Goal: Communication & Community: Share content

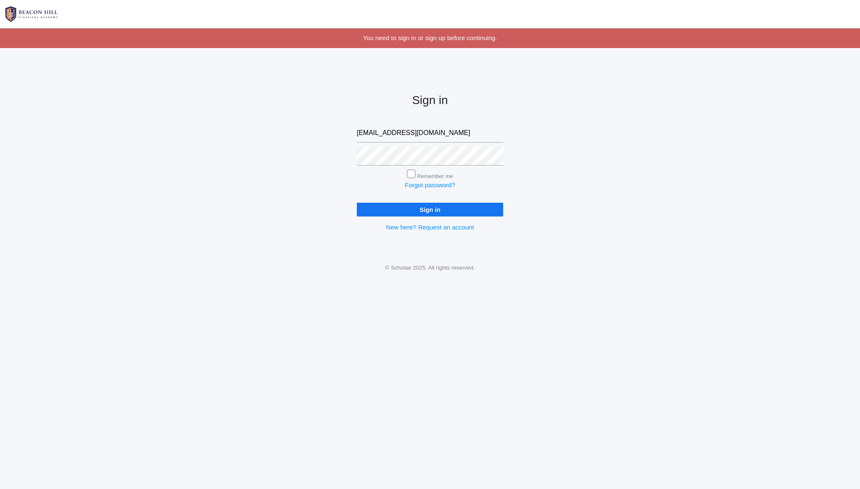
type input "heather@beaconhillclassical.org"
click at [368, 209] on input "Sign in" at bounding box center [430, 210] width 146 height 14
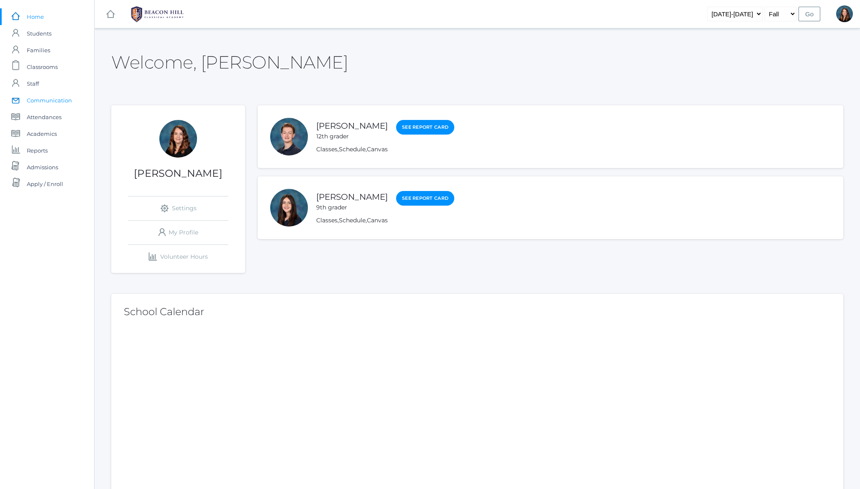
click at [44, 98] on span "Communication" at bounding box center [49, 100] width 45 height 17
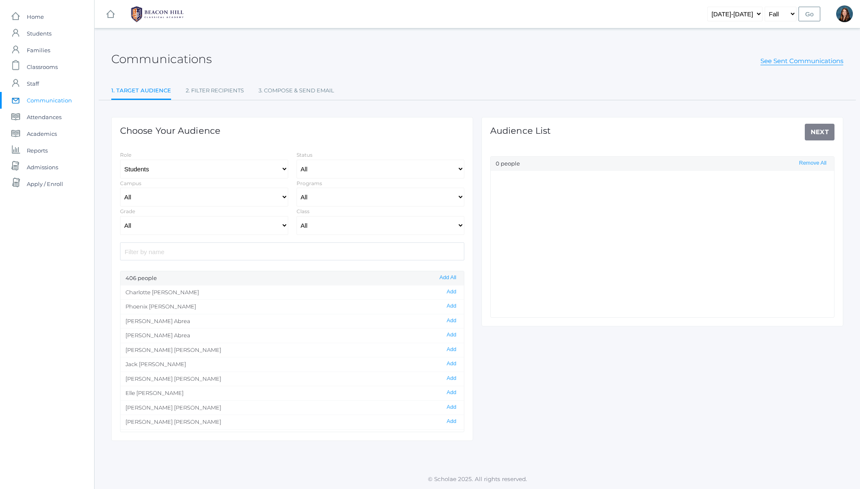
select select "Enrolled"
click at [253, 248] on input "search" at bounding box center [292, 251] width 344 height 18
type input "j"
click at [747, 11] on select "2019-2020 2020-2021 2021-2022 2022-2023 2023-2024 2024-2025 2025-2026" at bounding box center [734, 14] width 55 height 15
select select "[DATE]-[DATE]"
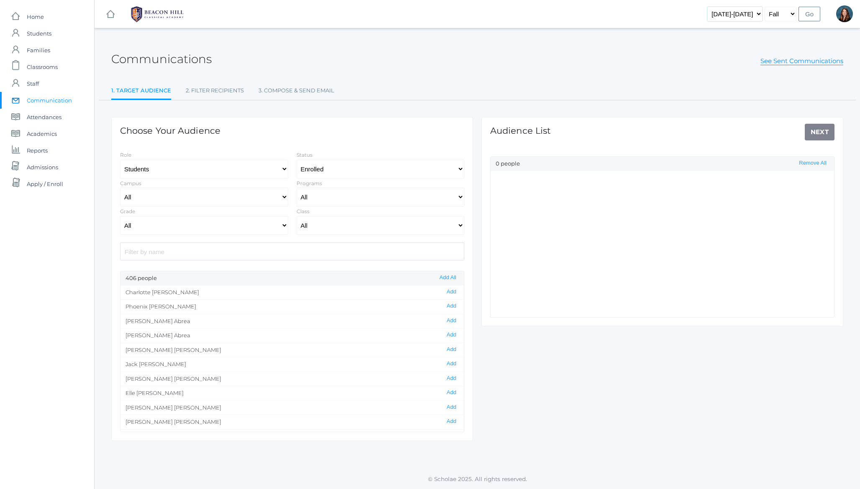
click at [715, 7] on select "2019-2020 2020-2021 2021-2022 2022-2023 2023-2024 2024-2025 2025-2026" at bounding box center [734, 14] width 55 height 15
click at [807, 16] on input "Go" at bounding box center [809, 14] width 22 height 15
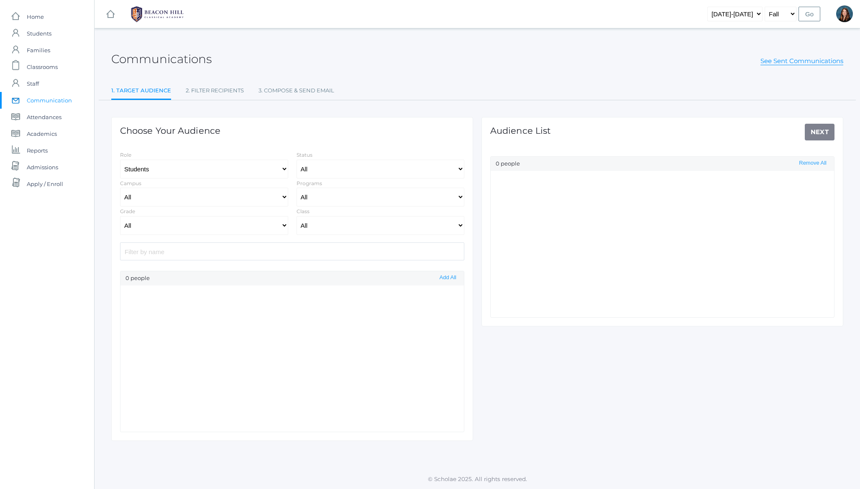
select select "Enrolled"
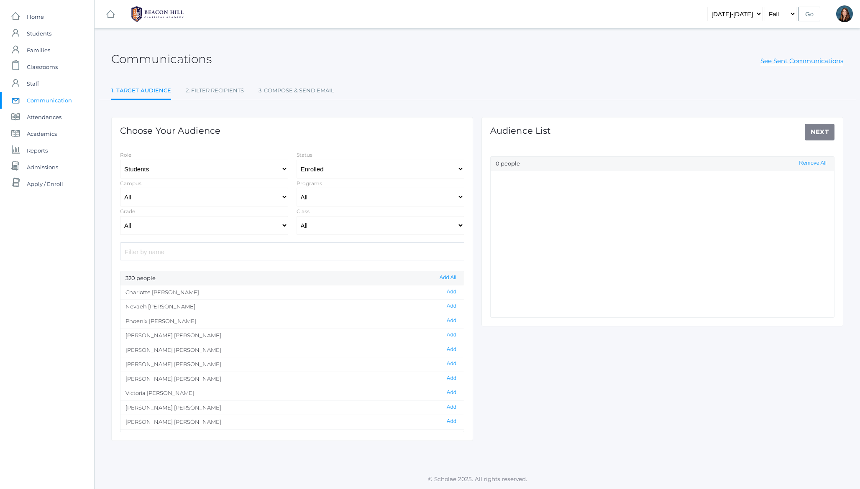
click at [195, 250] on input "search" at bounding box center [292, 251] width 344 height 18
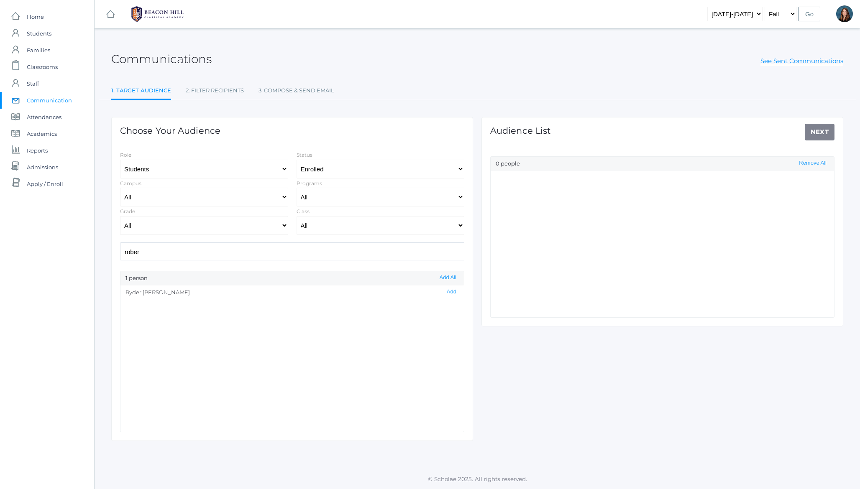
type input "rober"
click at [330, 168] on select "All Enrolled Limbo Withdrawn" at bounding box center [380, 169] width 168 height 19
select select
click at [296, 160] on select "All Enrolled Limbo Withdrawn" at bounding box center [380, 169] width 168 height 19
click at [192, 254] on input "rober" at bounding box center [292, 251] width 344 height 18
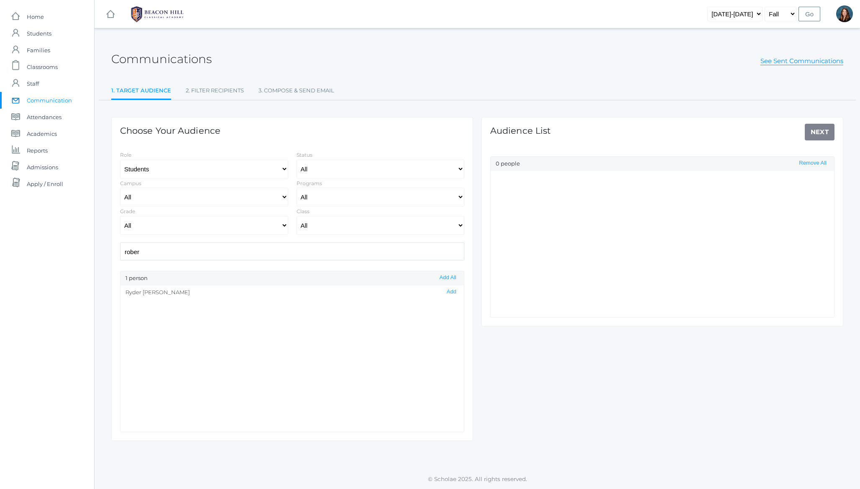
click at [192, 254] on input "rober" at bounding box center [292, 251] width 344 height 18
type input "r"
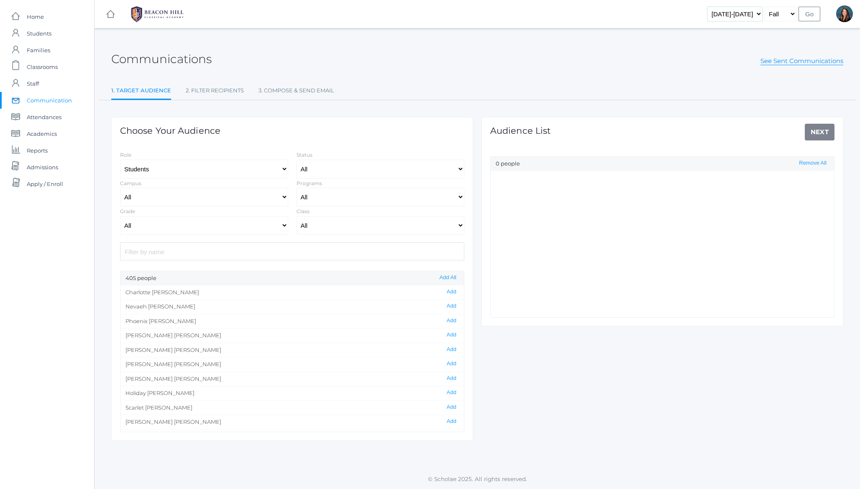
click at [750, 15] on select "2019-2020 2020-2021 2021-2022 2022-2023 2023-2024 2024-2025 2025-2026" at bounding box center [734, 14] width 55 height 15
select select "[DATE]-[DATE]"
click at [715, 7] on select "2019-2020 2020-2021 2021-2022 2022-2023 2023-2024 2024-2025 2025-2026" at bounding box center [734, 14] width 55 height 15
click at [809, 14] on input "Go" at bounding box center [809, 14] width 22 height 15
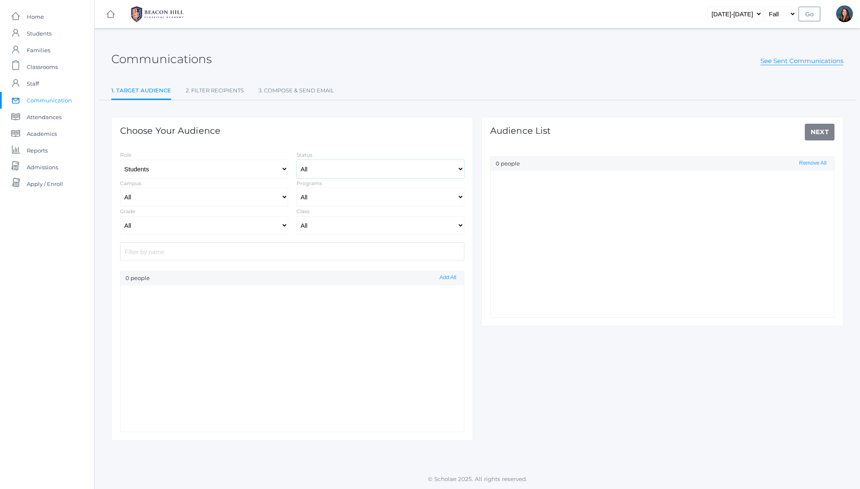
click at [334, 169] on select "All" at bounding box center [380, 169] width 168 height 19
select select "Enrolled"
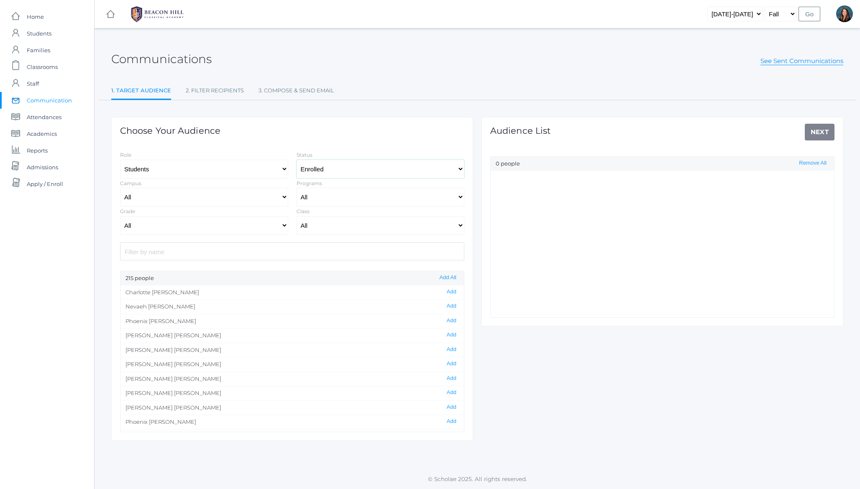
click at [323, 168] on select "All Enrolled Graduate Limbo Withdrawn" at bounding box center [380, 169] width 168 height 19
select select
click at [296, 160] on select "All Enrolled Graduate Limbo Withdrawn" at bounding box center [380, 169] width 168 height 19
click at [210, 255] on input "search" at bounding box center [292, 251] width 344 height 18
type input "grah"
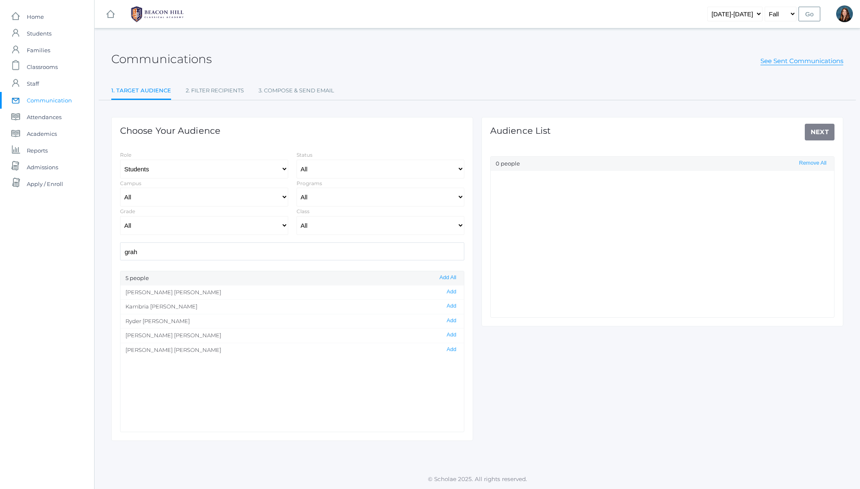
click at [151, 351] on li "Graham Roberts Add" at bounding box center [291, 350] width 343 height 15
click at [450, 349] on button "Add" at bounding box center [451, 349] width 15 height 7
click at [825, 129] on link "Next" at bounding box center [819, 132] width 30 height 17
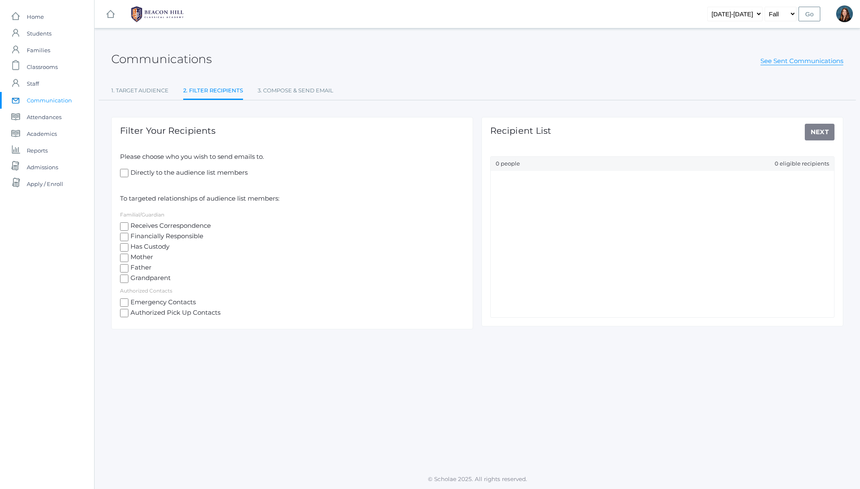
click at [140, 268] on span "Father" at bounding box center [139, 268] width 23 height 10
click at [128, 268] on input "Father" at bounding box center [124, 268] width 8 height 8
checkbox input "true"
click at [133, 258] on span "Mother" at bounding box center [140, 258] width 25 height 10
click at [128, 258] on input "Mother" at bounding box center [124, 258] width 8 height 8
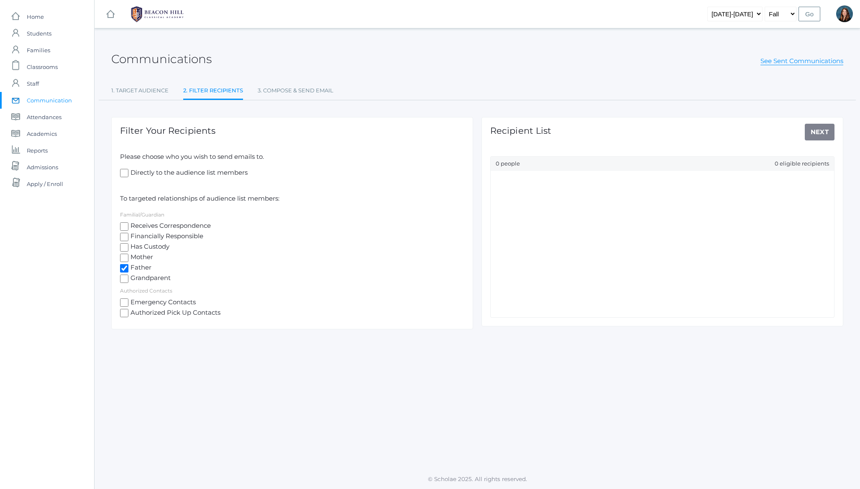
checkbox input "true"
click at [135, 226] on span "Receives Correspondence" at bounding box center [169, 226] width 82 height 10
click at [128, 226] on input "Receives Correspondence" at bounding box center [124, 226] width 8 height 8
checkbox input "true"
click at [162, 172] on span "Directly to the audience list members" at bounding box center [187, 173] width 119 height 10
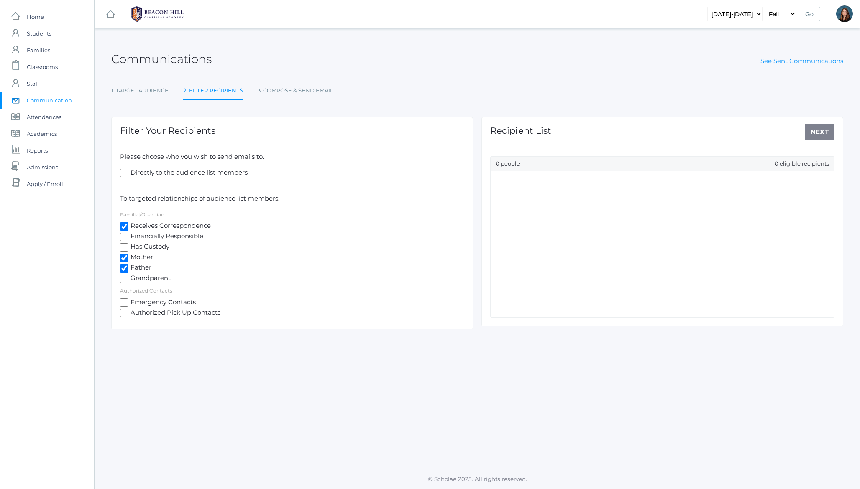
click at [128, 172] on input "Directly to the audience list members" at bounding box center [124, 173] width 8 height 8
click at [153, 172] on span "Directly to the audience list members" at bounding box center [187, 173] width 119 height 10
click at [128, 172] on input "Directly to the audience list members" at bounding box center [124, 173] width 8 height 8
checkbox input "false"
click at [148, 89] on link "1. Target Audience" at bounding box center [139, 90] width 57 height 17
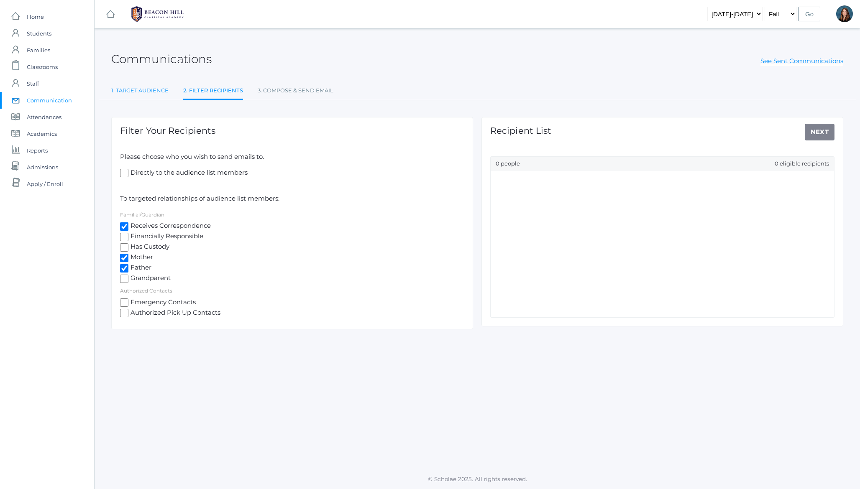
select select "Enrolled"
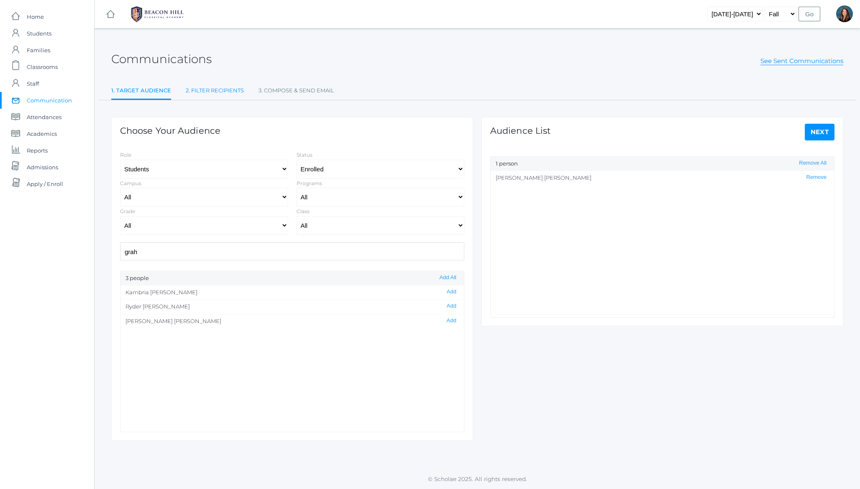
click at [216, 90] on link "2. Filter Recipients" at bounding box center [215, 90] width 58 height 17
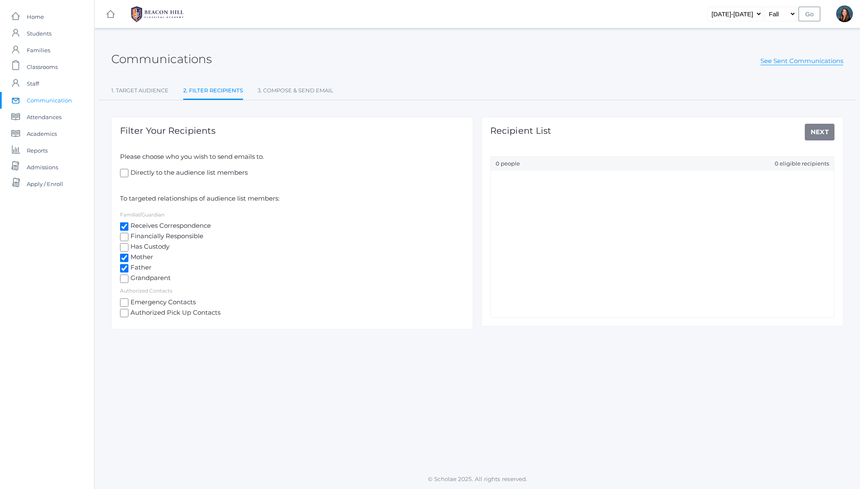
click at [127, 225] on input "Receives Correspondence" at bounding box center [124, 226] width 8 height 8
checkbox input "false"
click at [123, 257] on input "Mother" at bounding box center [124, 258] width 8 height 8
checkbox input "false"
click at [123, 270] on input "Father" at bounding box center [124, 268] width 8 height 8
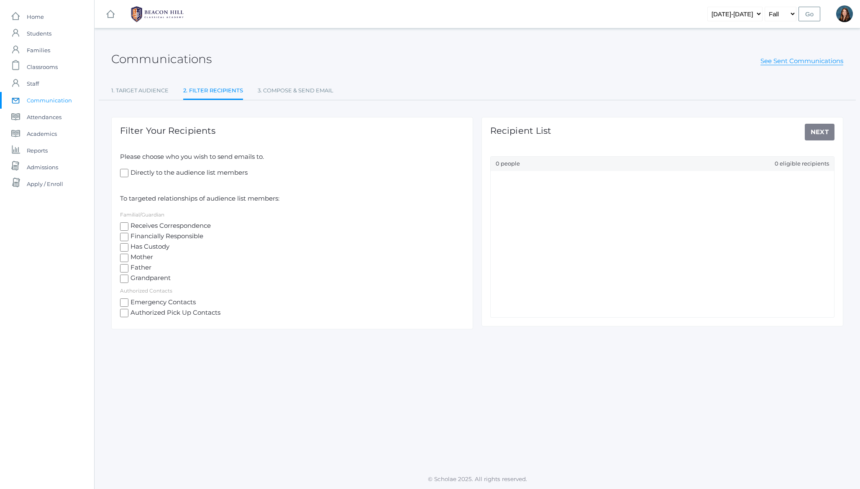
checkbox input "false"
click at [135, 176] on span "Directly to the audience list members" at bounding box center [187, 173] width 119 height 10
click at [128, 176] on input "Directly to the audience list members" at bounding box center [124, 173] width 8 height 8
click at [140, 170] on span "Directly to the audience list members" at bounding box center [187, 173] width 119 height 10
click at [128, 170] on input "Directly to the audience list members" at bounding box center [124, 173] width 8 height 8
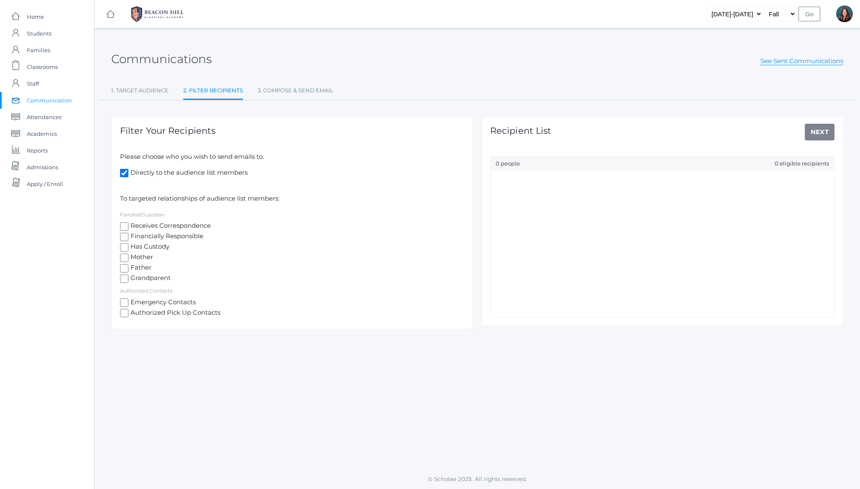
checkbox input "false"
click at [138, 223] on span "Receives Correspondence" at bounding box center [169, 226] width 82 height 10
click at [128, 223] on input "Receives Correspondence" at bounding box center [124, 226] width 8 height 8
click at [138, 223] on span "Receives Correspondence" at bounding box center [169, 226] width 82 height 10
click at [128, 223] on input "Receives Correspondence" at bounding box center [124, 226] width 8 height 8
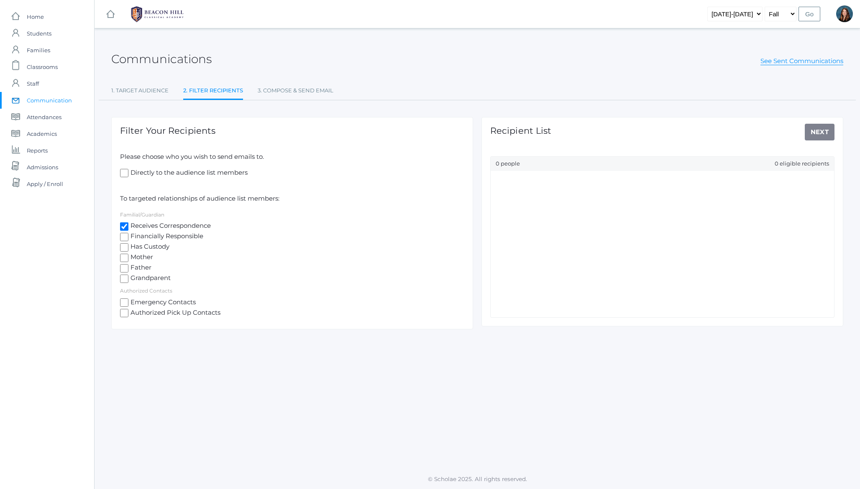
checkbox input "false"
click at [133, 256] on span "Mother" at bounding box center [140, 258] width 25 height 10
click at [128, 256] on input "Mother" at bounding box center [124, 258] width 8 height 8
click at [133, 256] on span "Mother" at bounding box center [140, 258] width 25 height 10
click at [128, 256] on input "Mother" at bounding box center [124, 258] width 8 height 8
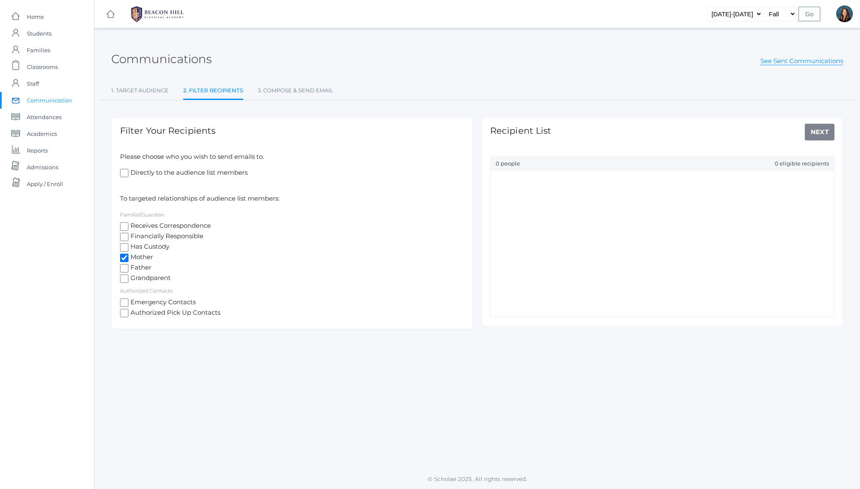
checkbox input "false"
click at [136, 250] on span "Has Custody" at bounding box center [148, 247] width 41 height 10
click at [128, 250] on input "Has Custody" at bounding box center [124, 247] width 8 height 8
click at [138, 249] on span "Has Custody" at bounding box center [148, 247] width 41 height 10
click at [128, 249] on input "Has Custody" at bounding box center [124, 247] width 8 height 8
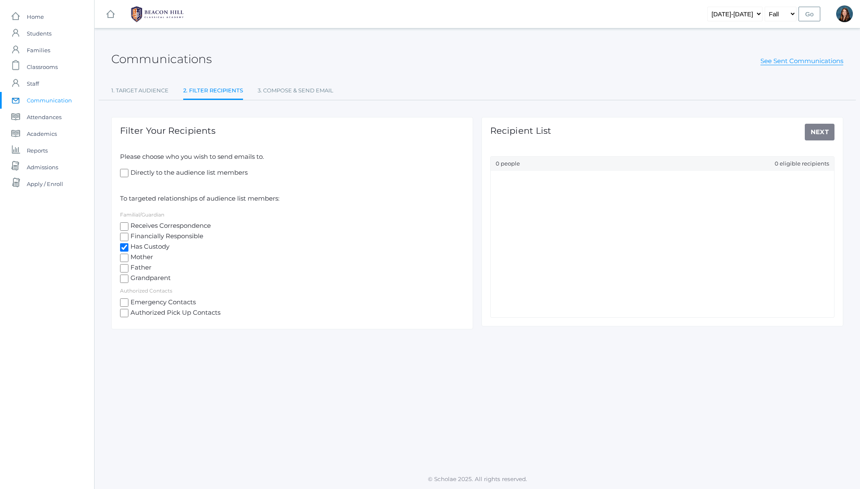
checkbox input "false"
click at [143, 239] on span "Financially Responsible" at bounding box center [165, 237] width 75 height 10
click at [128, 239] on input "Financially Responsible" at bounding box center [124, 237] width 8 height 8
click at [143, 239] on span "Financially Responsible" at bounding box center [165, 237] width 75 height 10
click at [128, 239] on input "Financially Responsible" at bounding box center [124, 237] width 8 height 8
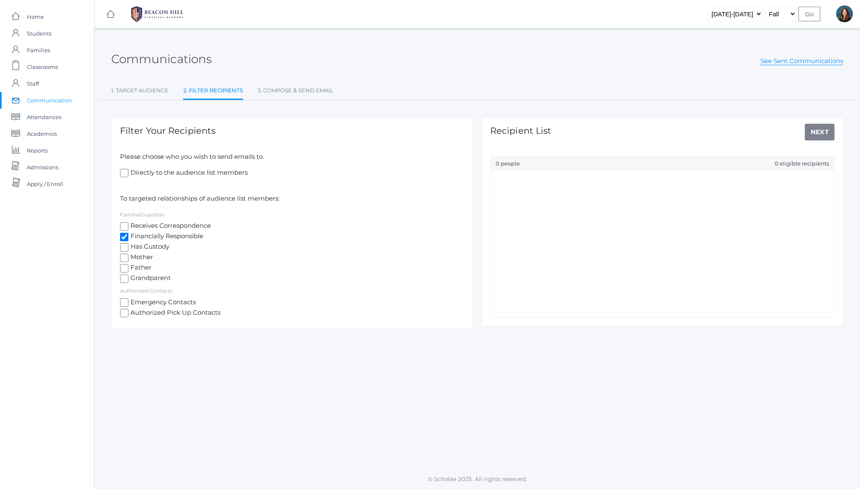
checkbox input "false"
click at [135, 300] on span "Emergency Contacts" at bounding box center [161, 303] width 67 height 10
click at [128, 300] on input "Emergency Contacts" at bounding box center [124, 302] width 8 height 8
click at [135, 302] on span "Emergency Contacts" at bounding box center [161, 303] width 67 height 10
click at [128, 302] on input "Emergency Contacts" at bounding box center [124, 302] width 8 height 8
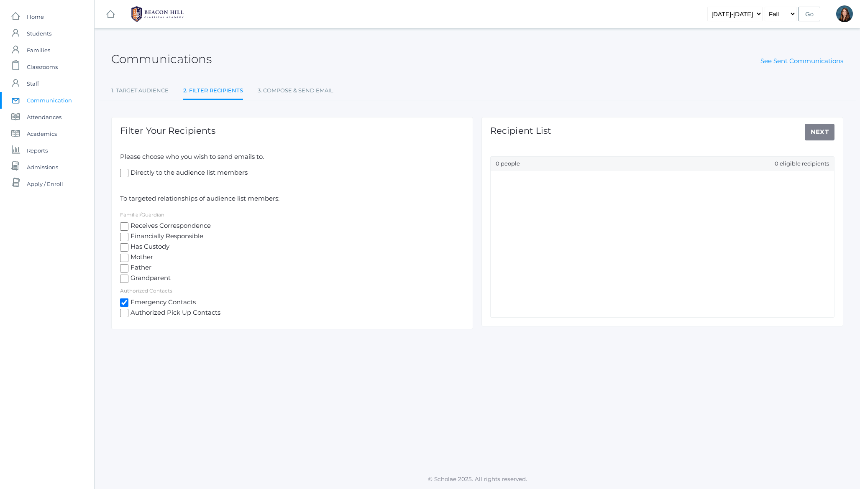
checkbox input "false"
click at [134, 313] on span "Authorized Pick Up Contacts" at bounding box center [174, 313] width 92 height 10
click at [128, 313] on input "Authorized Pick Up Contacts" at bounding box center [124, 313] width 8 height 8
click at [138, 313] on span "Authorized Pick Up Contacts" at bounding box center [174, 313] width 92 height 10
click at [128, 313] on input "Authorized Pick Up Contacts" at bounding box center [124, 313] width 8 height 8
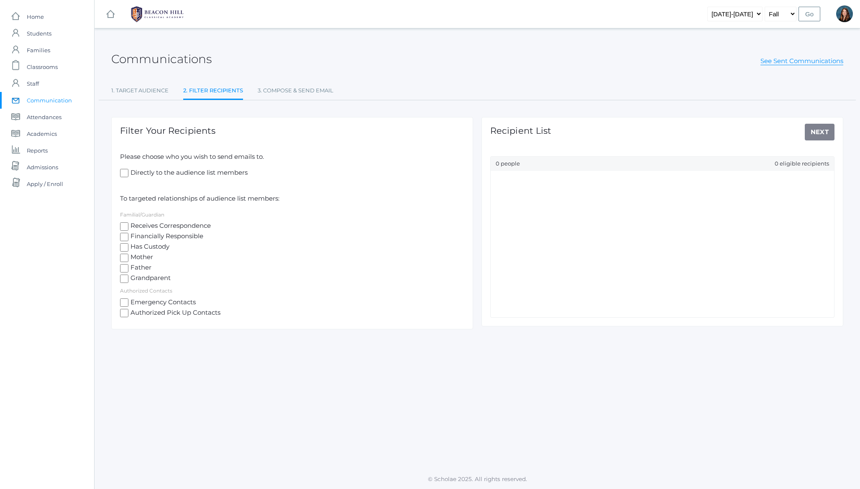
checkbox input "false"
click at [134, 89] on link "1. Target Audience" at bounding box center [139, 90] width 57 height 17
select select "Enrolled"
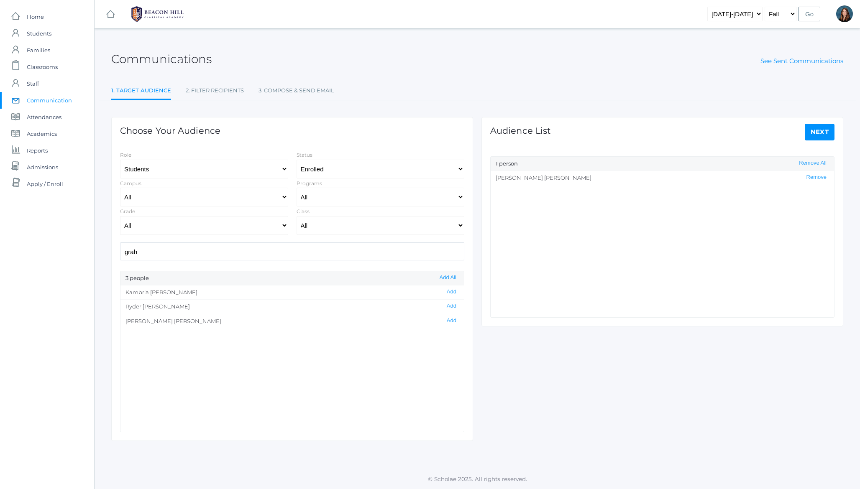
click at [744, 13] on select "2019-2020 2020-2021 2021-2022 2022-2023 2023-2024 2024-2025 2025-2026" at bounding box center [734, 14] width 55 height 15
select select "[DATE]-[DATE]"
click at [715, 7] on select "2019-2020 2020-2021 2021-2022 2022-2023 2023-2024 2024-2025 2025-2026" at bounding box center [734, 14] width 55 height 15
click at [804, 15] on input "Go" at bounding box center [809, 14] width 22 height 15
select select "Enrolled"
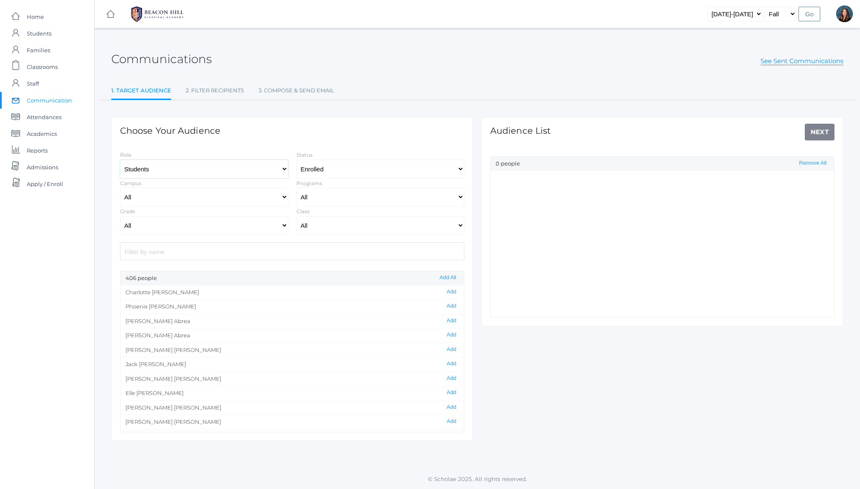
click at [156, 165] on select "Students Staff" at bounding box center [204, 169] width 168 height 19
select select "1"
click at [120, 160] on select "Students Staff" at bounding box center [204, 169] width 168 height 19
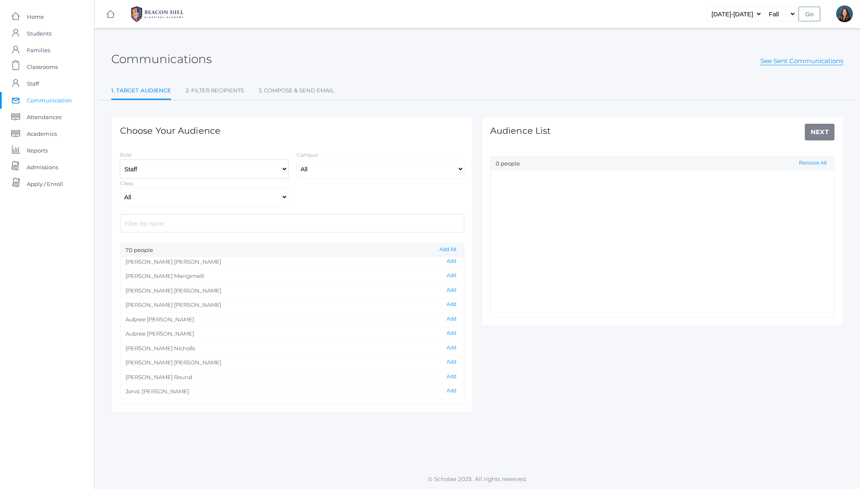
scroll to position [619, 0]
click at [453, 281] on button "Add" at bounding box center [451, 279] width 15 height 7
click at [827, 133] on link "Next" at bounding box center [819, 132] width 30 height 17
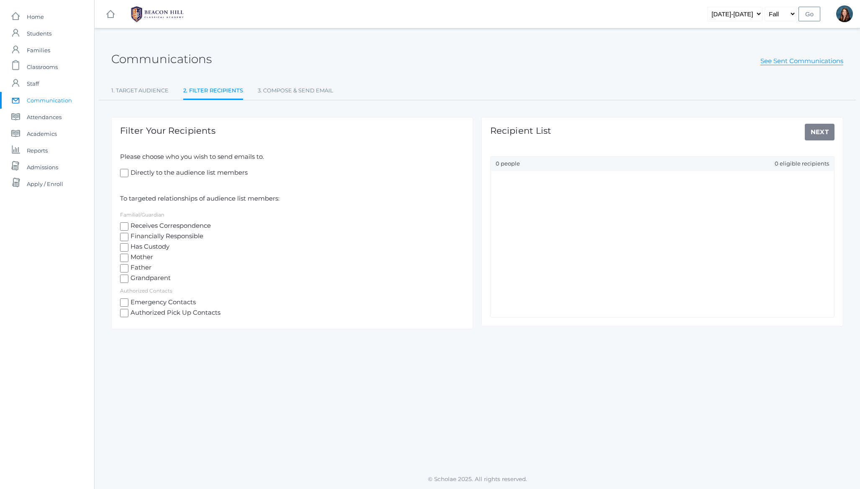
click at [215, 176] on span "Directly to the audience list members" at bounding box center [187, 173] width 119 height 10
click at [128, 176] on input "Directly to the audience list members" at bounding box center [124, 173] width 8 height 8
checkbox input "true"
click at [815, 135] on link "Next" at bounding box center [819, 132] width 30 height 17
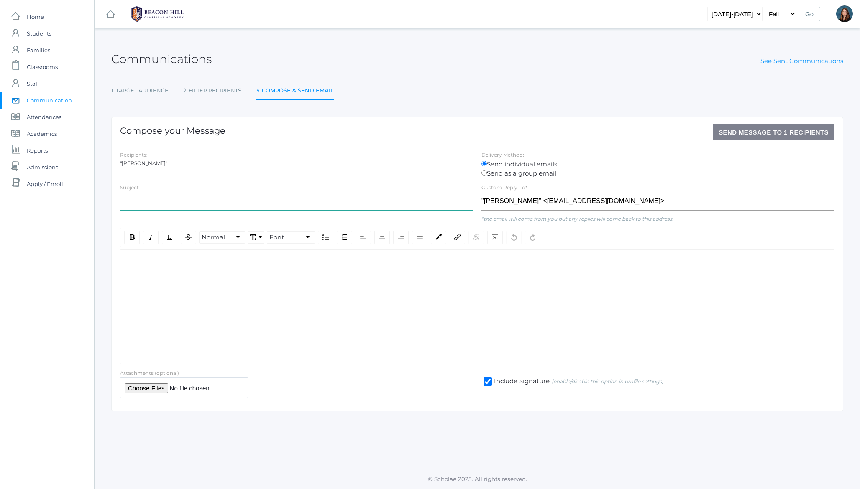
click at [196, 199] on input "text" at bounding box center [296, 201] width 353 height 19
type input "Testing Logo"
click at [163, 314] on div "rdw-wrapper" at bounding box center [477, 306] width 714 height 115
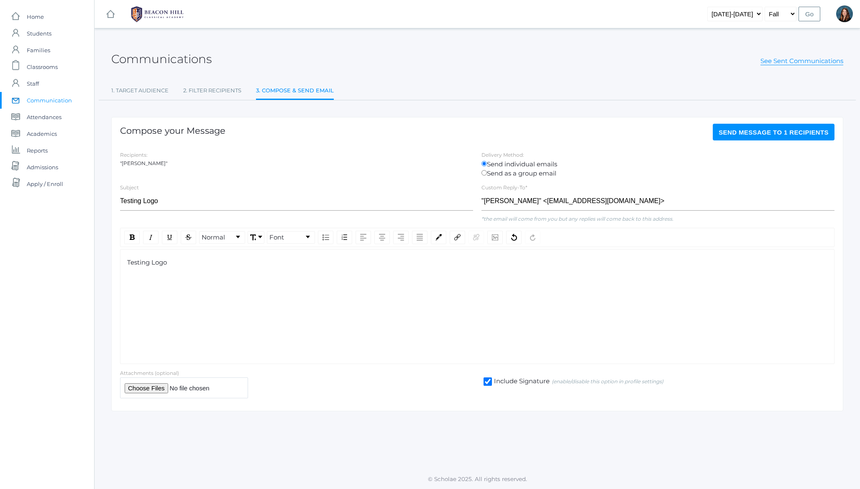
click at [750, 134] on span "Send Message to 1 recipients" at bounding box center [773, 132] width 110 height 7
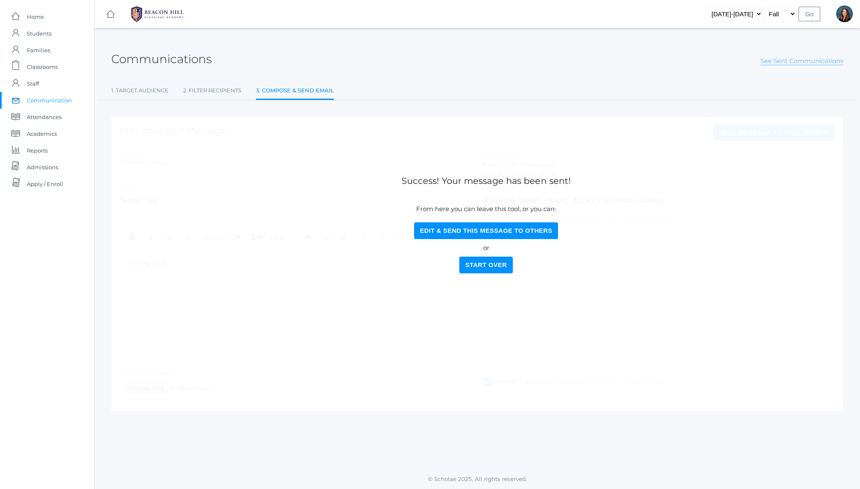
click at [783, 63] on link "See Sent Communications" at bounding box center [801, 61] width 83 height 8
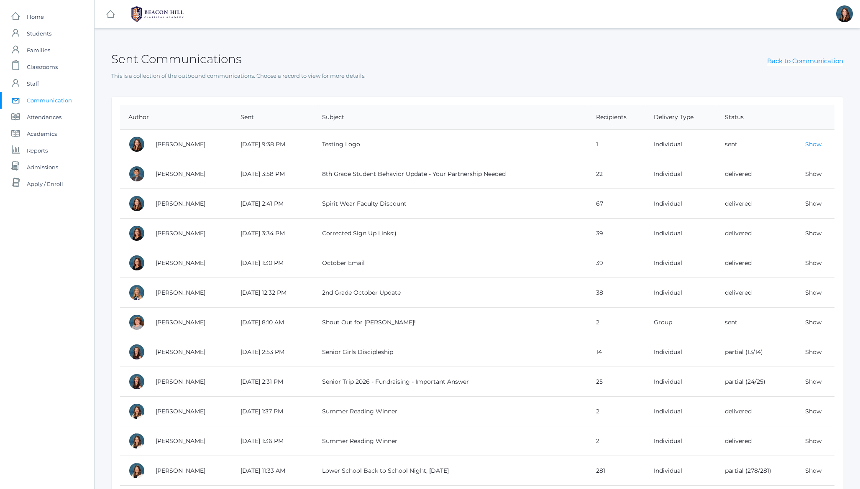
click at [815, 144] on link "Show" at bounding box center [813, 144] width 16 height 8
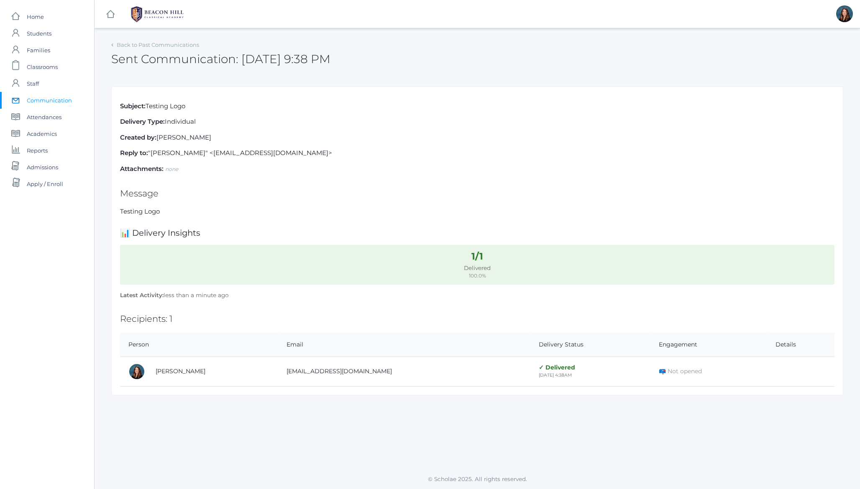
click at [556, 373] on small "[DATE] 4:38AM" at bounding box center [554, 374] width 33 height 5
click at [552, 375] on small "[DATE] 4:38AM" at bounding box center [554, 374] width 33 height 5
click at [161, 319] on h2 "Recipients: 1" at bounding box center [477, 319] width 714 height 10
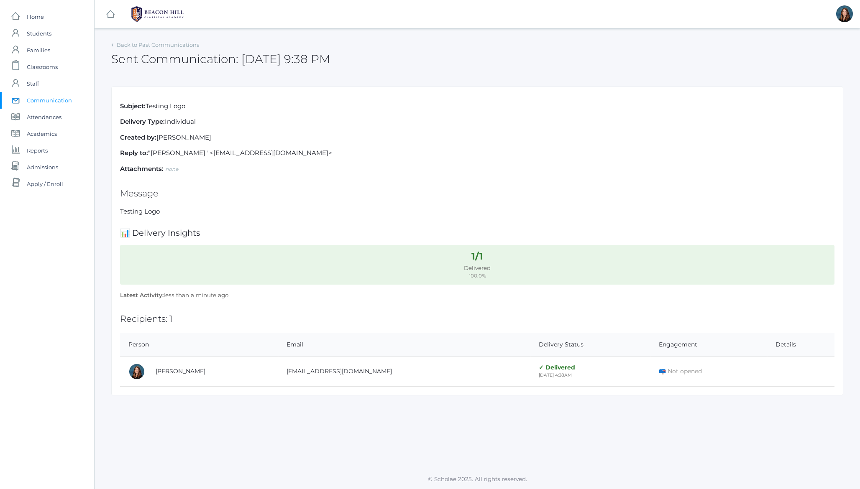
click at [546, 375] on small "[DATE] 4:38AM" at bounding box center [554, 374] width 33 height 5
drag, startPoint x: 546, startPoint y: 375, endPoint x: 567, endPoint y: 375, distance: 20.9
click at [567, 375] on small "[DATE] 4:38AM" at bounding box center [554, 374] width 33 height 5
drag, startPoint x: 567, startPoint y: 375, endPoint x: 543, endPoint y: 375, distance: 23.4
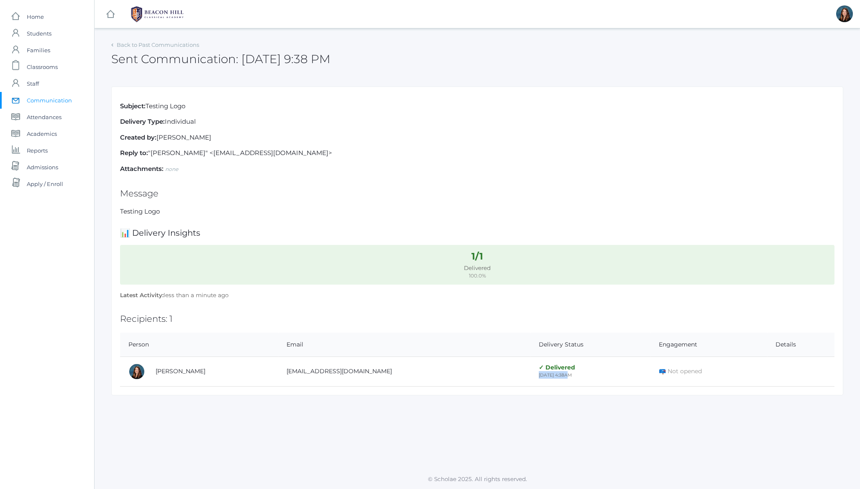
click at [543, 375] on small "[DATE] 4:38AM" at bounding box center [554, 374] width 33 height 5
